Goal: Navigation & Orientation: Find specific page/section

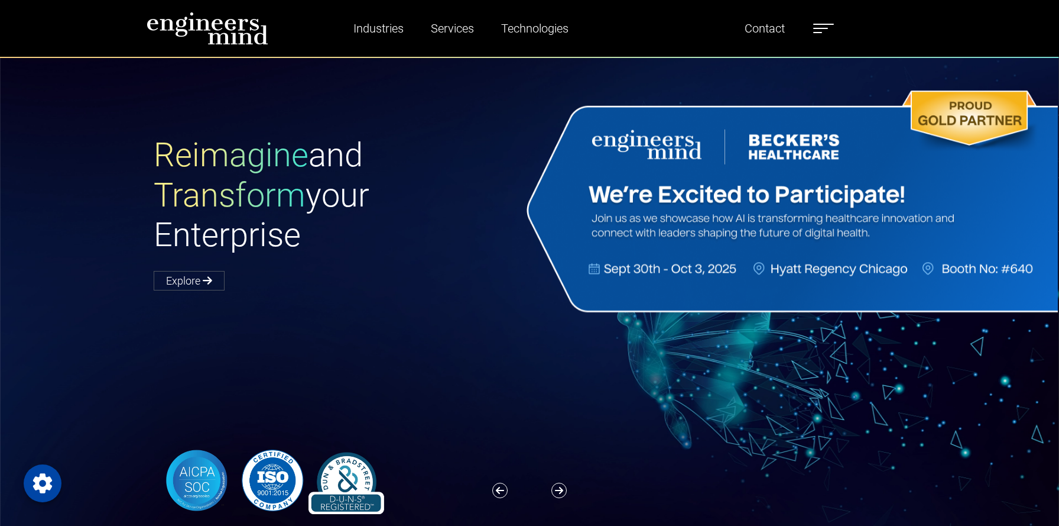
click at [828, 29] on label at bounding box center [823, 28] width 21 height 15
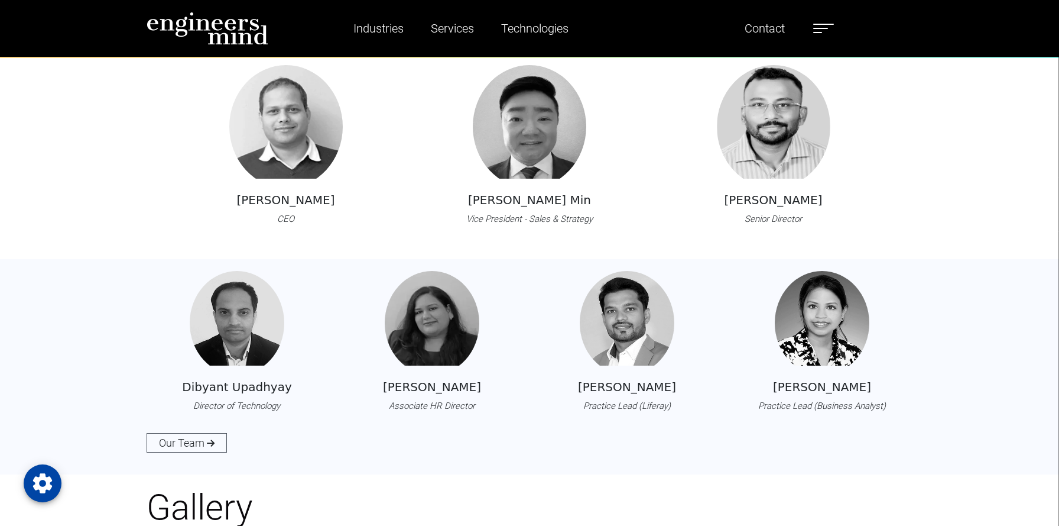
scroll to position [1277, 0]
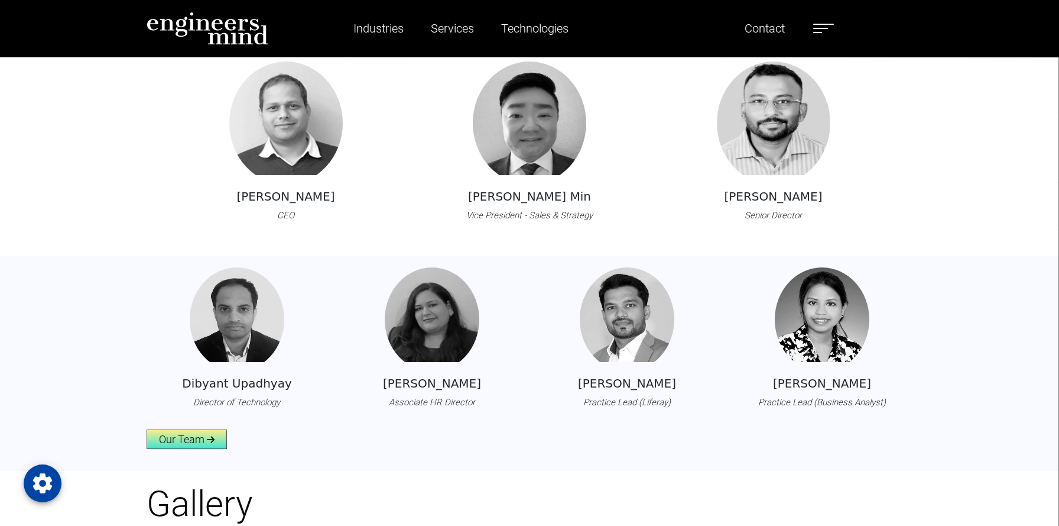
click at [190, 448] on link "Our Team" at bounding box center [187, 439] width 80 height 20
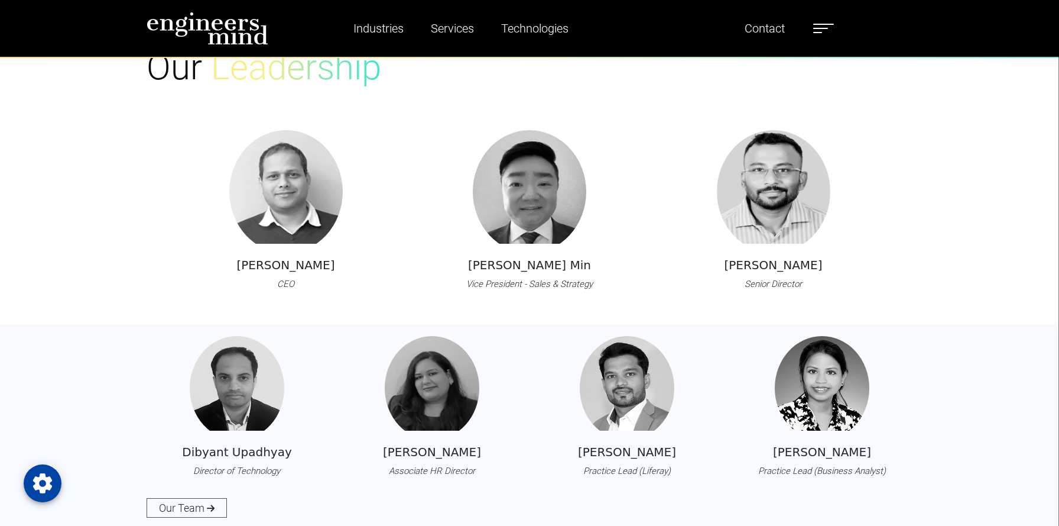
scroll to position [1208, 0]
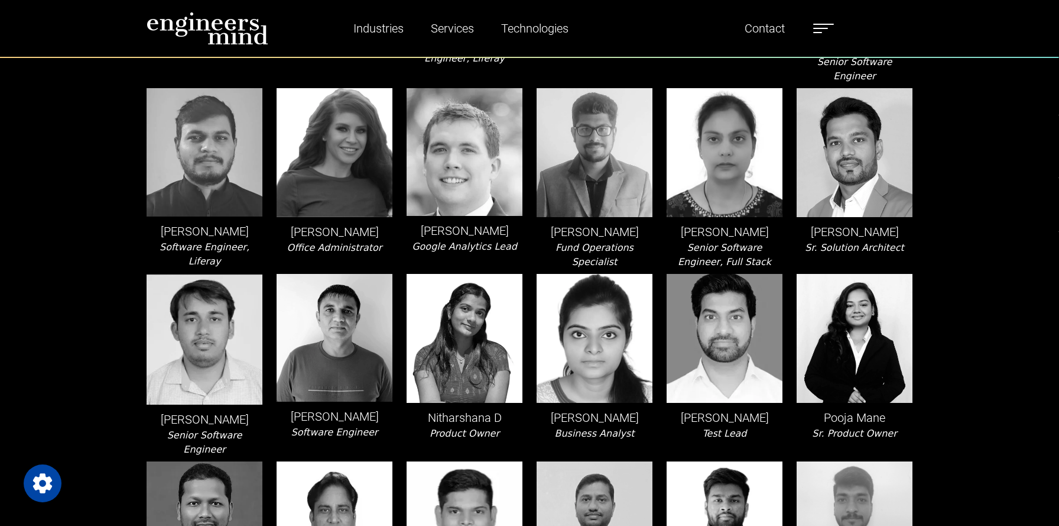
scroll to position [1418, 0]
